Goal: Navigation & Orientation: Find specific page/section

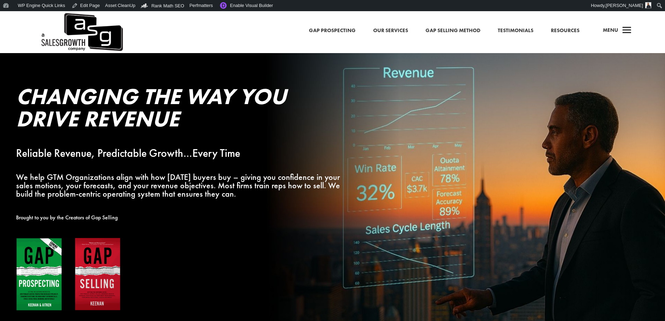
click at [630, 32] on span "a" at bounding box center [627, 31] width 14 height 14
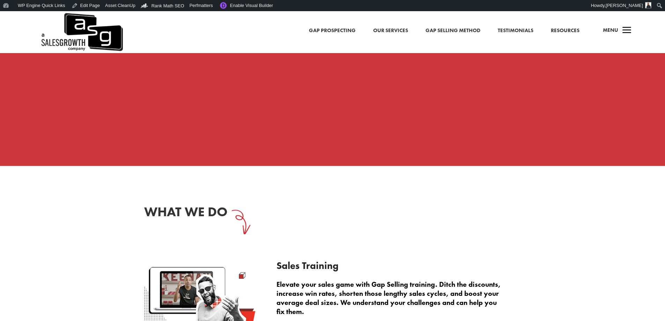
scroll to position [1012, 0]
